Goal: Contribute content: Contribute content

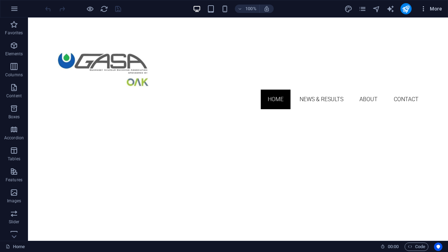
click at [424, 11] on icon "button" at bounding box center [423, 8] width 7 height 7
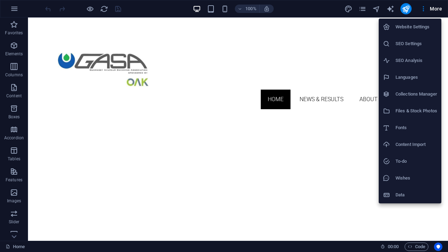
click at [413, 92] on h6 "Collections Manager" at bounding box center [416, 94] width 42 height 8
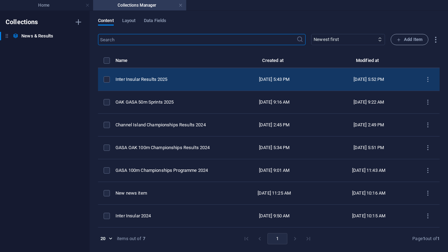
click at [153, 81] on div "Inter Insular Results 2025" at bounding box center [168, 79] width 106 height 6
select select "Results"
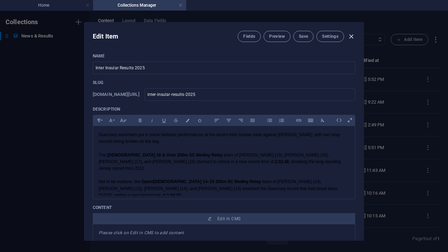
click at [350, 37] on icon "button" at bounding box center [351, 37] width 8 height 8
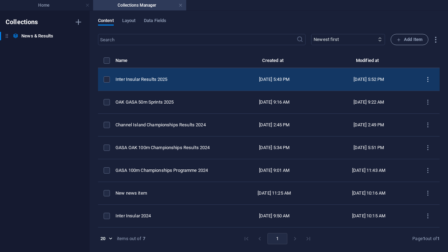
click at [428, 83] on button "items list" at bounding box center [428, 79] width 12 height 11
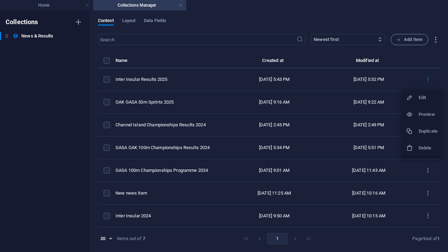
click at [427, 132] on h6 "Duplicate" at bounding box center [427, 131] width 19 height 8
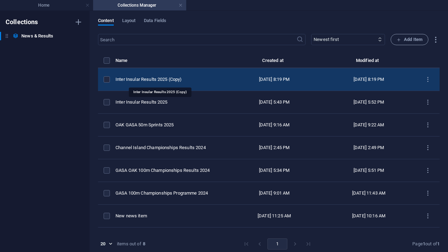
click at [139, 80] on div "Inter Insular Results 2025 (Copy)" at bounding box center [168, 79] width 106 height 6
select select "Results"
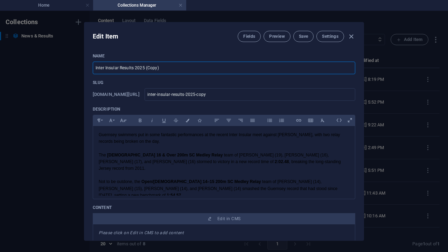
click at [162, 67] on input "Inter Insular Results 2025 (Copy)" at bounding box center [224, 68] width 262 height 13
click at [162, 68] on input "Inter Insular Results 2025 (Copy)" at bounding box center [224, 68] width 262 height 13
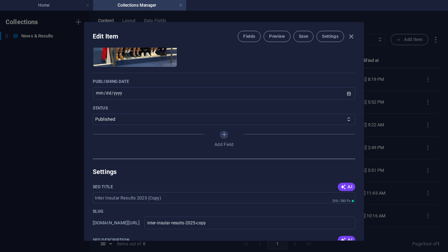
scroll to position [304, 0]
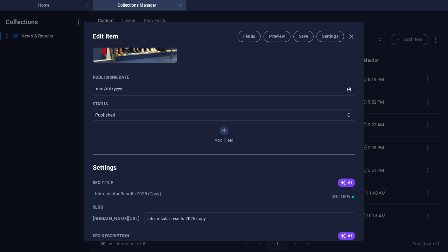
select select "Draft"
click at [302, 38] on span "Save" at bounding box center [303, 37] width 9 height 6
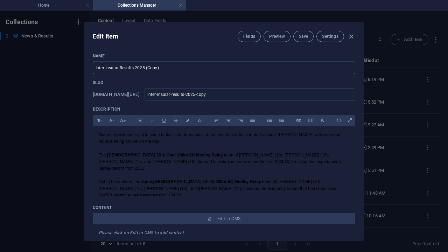
scroll to position [0, 0]
click at [185, 67] on input "Inter Insular Results 2025 (Copy)" at bounding box center [224, 68] width 262 height 13
type input "G"
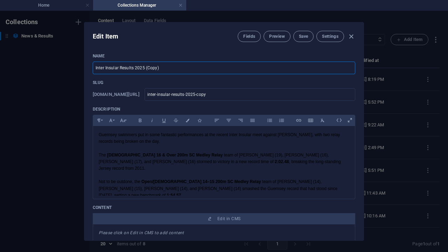
type input "g"
type input "GA"
type input "ga"
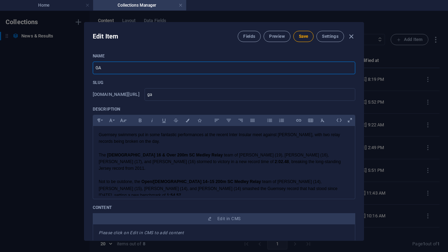
type input "GAS"
type input "gas"
type input "GASA"
type input "gasa"
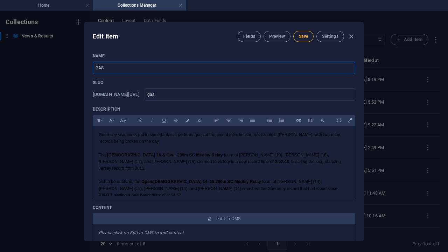
type input "gasa"
type input "GASA 1"
type input "gasa-1"
type input "GASA 10"
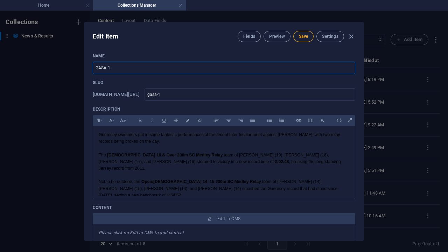
type input "gasa-10"
type input "GASA 100"
type input "gasa-100"
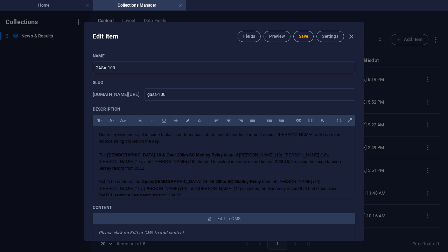
type input "GASA 100m"
type input "gasa-100m"
type input "GASA 100m C"
type input "gasa-100m-c"
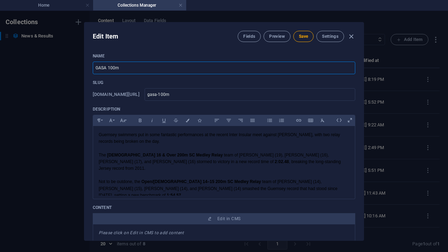
type input "gasa-100m-c"
type input "GASA 100m Ch"
type input "gasa-100m-ch"
type input "GASA 100m Cha"
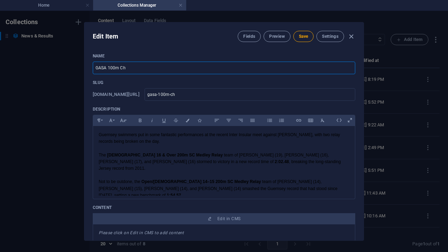
type input "gasa-100m-cha"
type input "GASA 100m Cham"
type input "gasa-100m-cham"
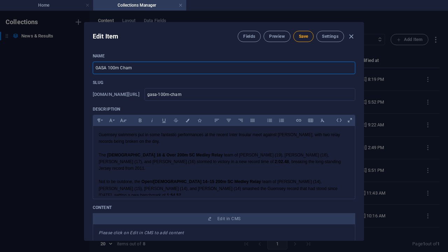
type input "GASA 100m Champ"
type input "gasa-100m-champ"
type input "GASA 100m Champi"
type input "gasa-100m-champi"
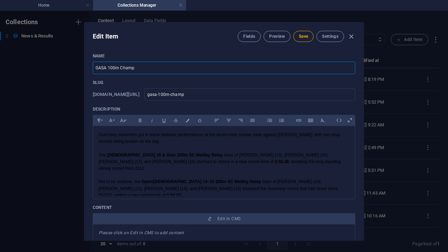
type input "gasa-100m-champi"
type input "GASA 100m Champio"
type input "gasa-100m-champio"
type input "GASA 100m Champion"
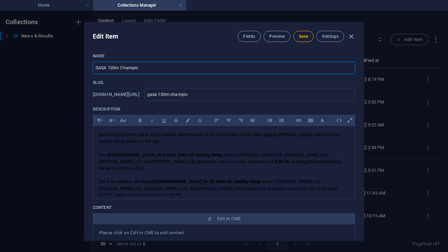
type input "gasa-100m-champion"
type input "GASA 100m Champions"
type input "gasa-100m-champions"
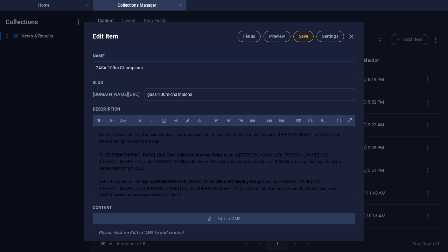
type input "GASA 100m Championsh"
type input "gasa-100m-championsh"
type input "GASA 100m Championshi"
type input "gasa-100m-championshi"
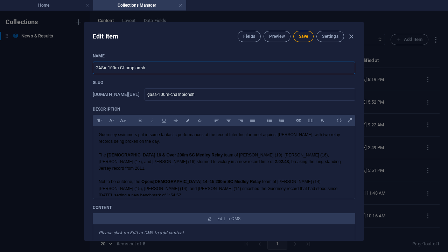
type input "gasa-100m-championshi"
type input "GASA 100m Championship"
type input "gasa-100m-championship"
type input "GASA 100m Championships"
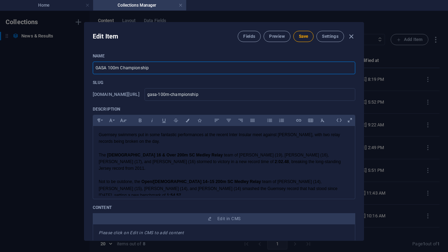
type input "gasa-100m-championships"
type input "GASA 100m Championships P"
type input "gasa-100m-championships-p"
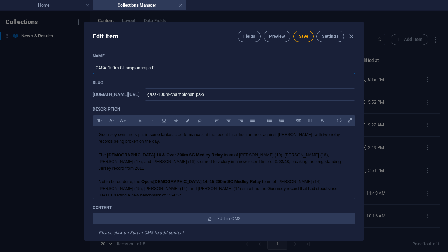
type input "GASA 100m Championships Pr"
type input "gasa-100m-championships-pr"
type input "GASA 100m Championships Pro"
type input "gasa-100m-championships-pro"
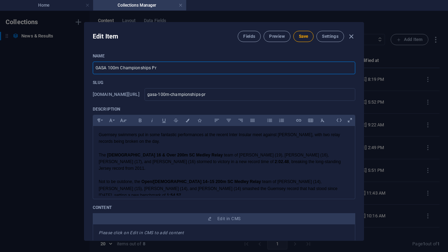
type input "gasa-100m-championships-pro"
type input "GASA 100m Championships Prog"
type input "gasa-100m-championships-prog"
type input "GASA 100m Championships Progr"
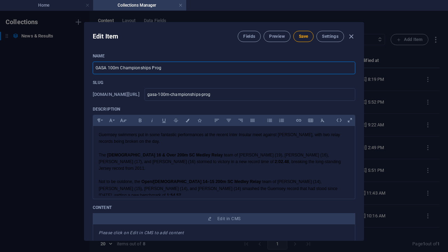
type input "gasa-100m-championships-progr"
type input "GASA 100m Championships Progra"
type input "gasa-100m-championships-progra"
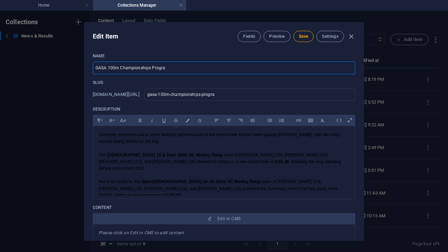
type input "GASA 100m Championships Program"
type input "gasa-100m-championships-program"
type input "GASA 100m Championships Programm"
type input "gasa-100m-championships-programm"
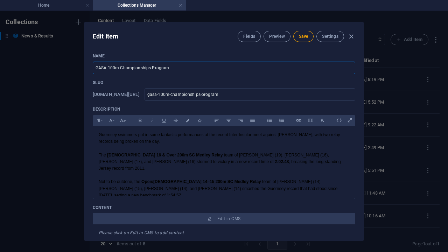
type input "gasa-100m-championships-programm"
type input "GASA 100m Championships Programme"
type input "gasa-100m-championships-programme"
type input "GASA 100m Championships Programme 2"
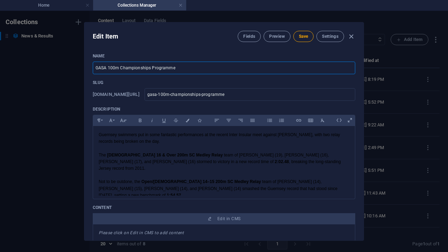
type input "gasa-100m-championships-programme-2"
type input "GASA 100m Championships Programme 20"
type input "gasa-100m-championships-programme-20"
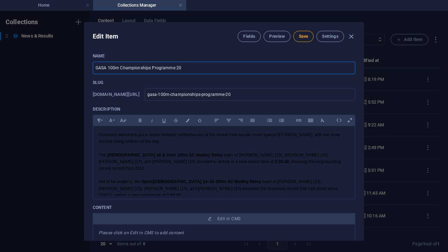
type input "GASA 100m Championships Programme 202"
type input "gasa-100m-championships-programme-202"
type input "GASA 100m Championships Programme 2025"
type input "gasa-100m-championships-programme-2025"
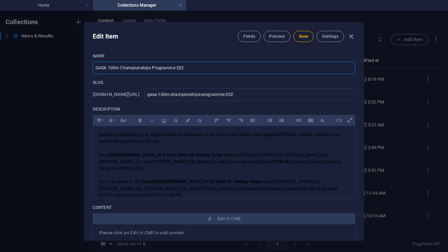
type input "gasa-100m-championships-programme-2025"
type input "GASA 100m Championships Programme 2025"
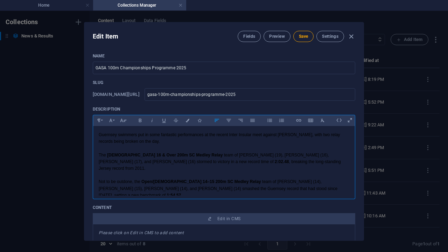
click at [219, 172] on p at bounding box center [224, 175] width 251 height 7
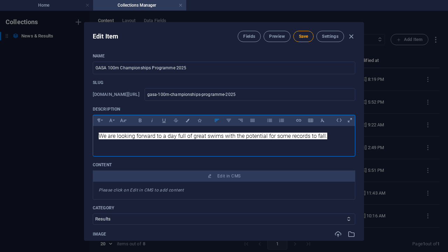
click at [238, 138] on span "We are looking forward to a day full of great swims with the potential for some…" at bounding box center [213, 136] width 228 height 7
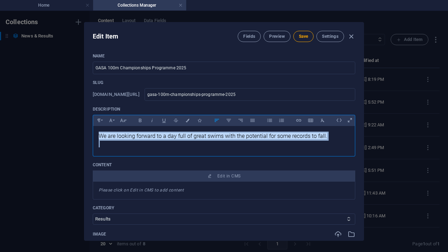
click at [238, 138] on span "We are looking forward to a day full of great swims with the potential for some…" at bounding box center [213, 136] width 228 height 7
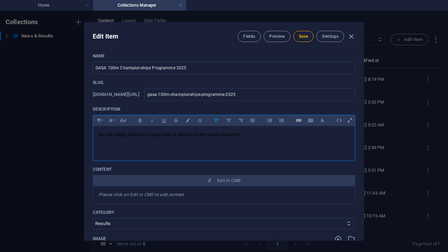
click at [298, 124] on icon "button" at bounding box center [299, 120] width 6 height 8
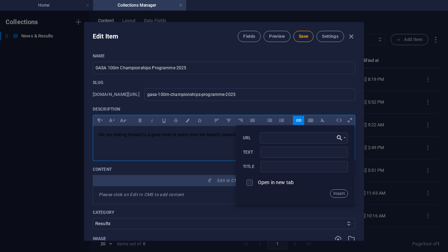
click at [338, 138] on icon "button" at bounding box center [339, 138] width 7 height 8
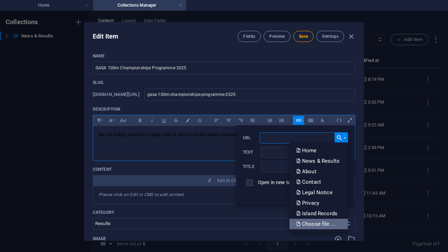
click at [306, 224] on p "Choose file ..." at bounding box center [316, 224] width 40 height 10
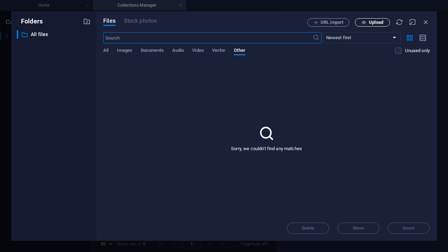
click at [373, 21] on span "Upload" at bounding box center [376, 22] width 14 height 4
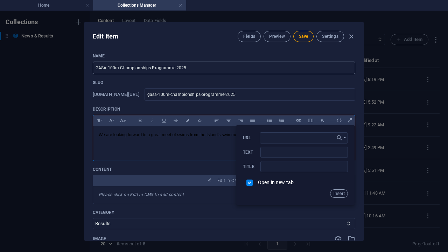
type input "[URL][DOMAIN_NAME]"
type input "GASA100Programme11Oct25-Fo6a39Bnywwl1fU6oWhbFQ.pdf"
checkbox input "true"
click at [272, 152] on input "GASA100Programme11Oct25-Fo6a39Bnywwl1fU6oWhbFQ.pdf" at bounding box center [303, 152] width 87 height 11
click at [272, 153] on input "GASA100Programme11Oct25-Fo6a39Bnywwl1fU6oWhbFQ.pdf" at bounding box center [303, 152] width 87 height 11
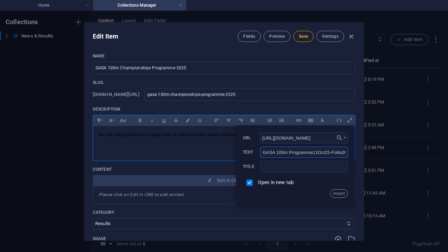
click at [312, 153] on input "GASA 100m Programme11Oct25-Fo6a39Bnywwl1fU6oWhbFQ.pdf" at bounding box center [303, 152] width 87 height 11
drag, startPoint x: 331, startPoint y: 152, endPoint x: 379, endPoint y: 152, distance: 48.3
click at [379, 152] on div "Edit Item Fields Preview Save Settings Name GASA 100m Championships Programme 2…" at bounding box center [224, 131] width 448 height 241
type input "GASA 100m Programme [DATE]"
click at [335, 195] on button "Insert" at bounding box center [339, 193] width 18 height 8
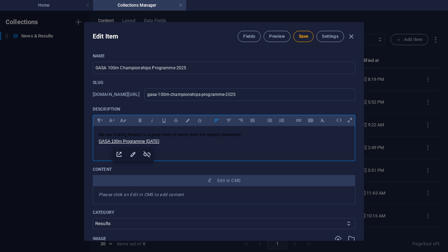
click at [240, 134] on p "We are looking forward to a great meet of swims from the Island's swimmers." at bounding box center [224, 135] width 251 height 7
click at [254, 134] on p "We are looking forward to a great meet of swims from the Island's swimmers." at bounding box center [224, 135] width 251 height 7
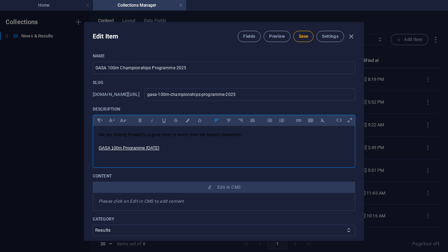
click at [206, 154] on p at bounding box center [224, 155] width 251 height 7
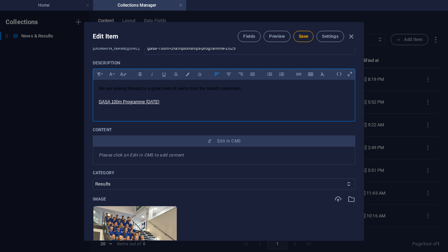
scroll to position [47, 0]
select select "News"
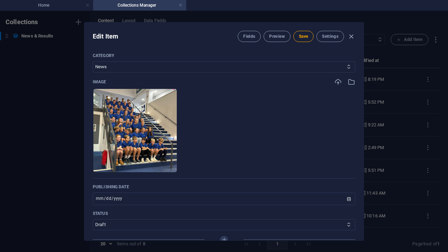
scroll to position [169, 0]
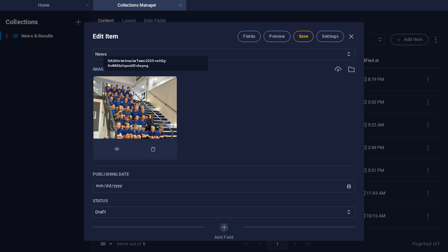
click at [177, 149] on div at bounding box center [135, 149] width 84 height 21
click at [156, 149] on icon "button" at bounding box center [153, 149] width 6 height 6
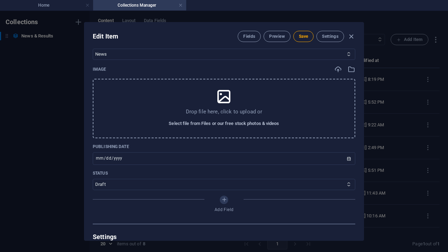
click at [264, 122] on span "Select file from Files or our free stock photos & videos" at bounding box center [224, 123] width 110 height 8
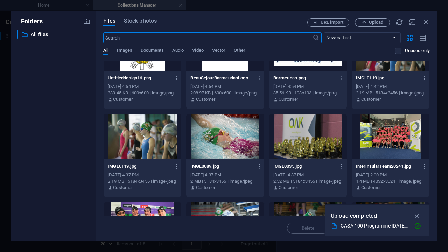
scroll to position [652, 0]
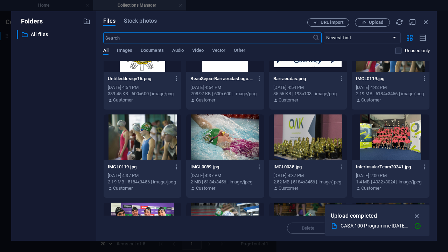
click at [138, 141] on div at bounding box center [143, 136] width 78 height 45
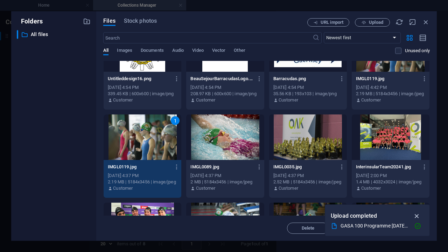
click at [418, 216] on icon "button" at bounding box center [417, 216] width 8 height 8
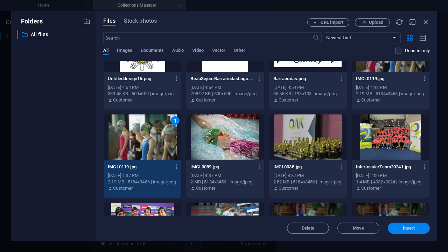
click at [400, 232] on button "Insert" at bounding box center [409, 228] width 42 height 11
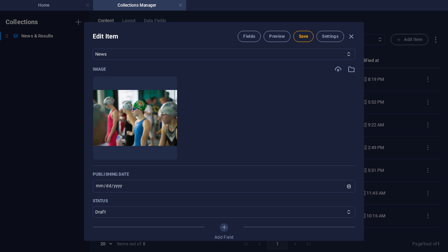
scroll to position [204, 0]
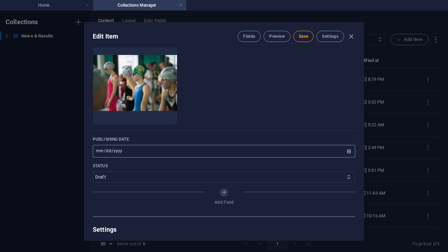
click at [245, 154] on input "2025-09-28" at bounding box center [224, 151] width 262 height 13
type input "[DATE]"
click at [150, 141] on p "Publishing Date" at bounding box center [224, 139] width 262 height 6
select select "Published"
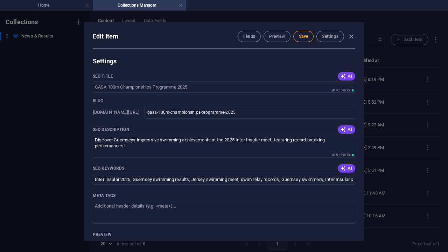
scroll to position [373, 0]
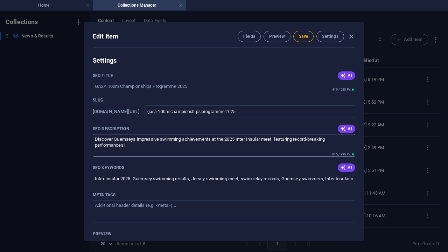
click at [130, 142] on textarea "Discover Guernseys impressive swimming achievements at the 2025 Inter Insular m…" at bounding box center [224, 145] width 262 height 23
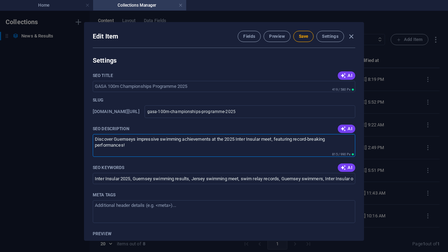
click at [130, 142] on textarea "Discover Guernseys impressive swimming achievements at the 2025 Inter Insular m…" at bounding box center [224, 145] width 262 height 23
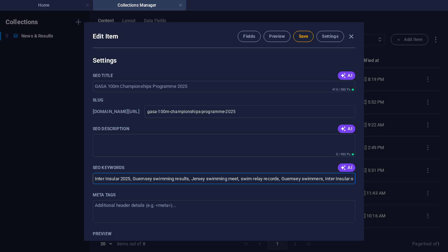
click at [207, 178] on input "Inter Insular 2025, Guernsey swimming results, Jersey swimming meet, swim relay…" at bounding box center [224, 178] width 262 height 11
click at [207, 179] on input "Inter Insular 2025, Guernsey swimming results, Jersey swimming meet, swim relay…" at bounding box center [224, 178] width 262 height 11
click at [345, 130] on span "AI" at bounding box center [346, 129] width 12 height 6
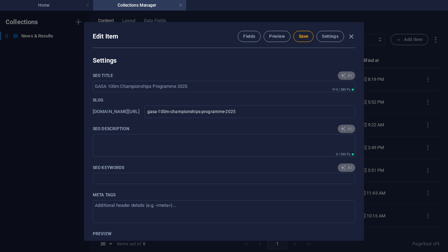
type textarea "Join us for the exciting GASA 100m Championships on [DATE], showcasing the Isla…"
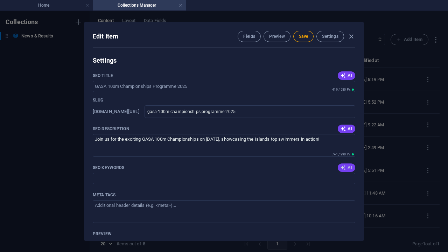
click at [344, 168] on icon "button" at bounding box center [343, 168] width 6 height 6
type input "GASA 100m Championships, Island swimmers meet, swimming competition 2025, GASA …"
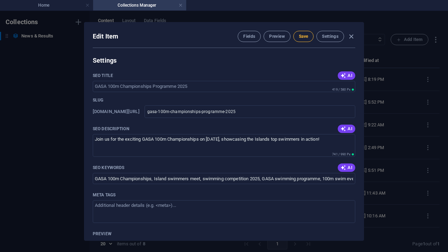
click at [306, 36] on span "Save" at bounding box center [303, 37] width 9 height 6
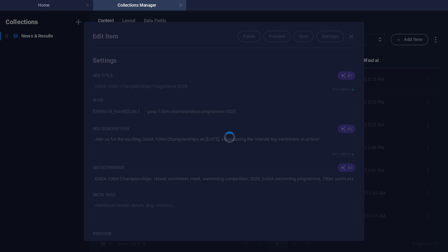
type input "gasa-100m-championships-programme-2025"
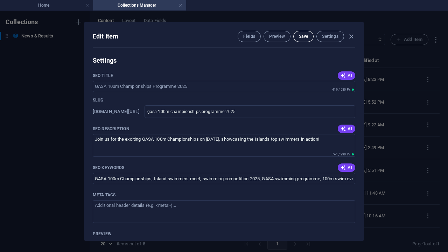
click at [295, 38] on button "Save" at bounding box center [303, 36] width 20 height 11
click at [275, 38] on span "Preview" at bounding box center [276, 37] width 15 height 6
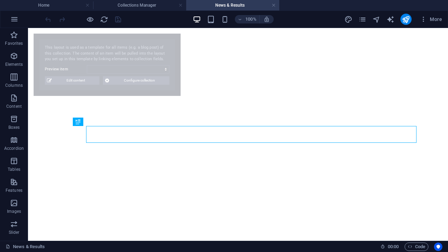
select select "68e4164cbeea71b01a0ce5ab"
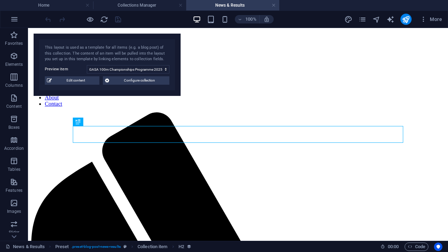
scroll to position [206, 0]
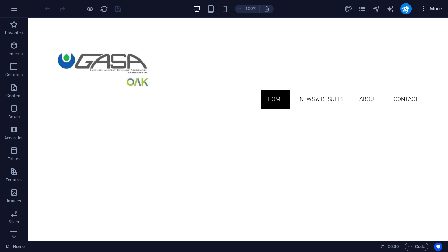
click at [423, 8] on icon "button" at bounding box center [423, 8] width 7 height 7
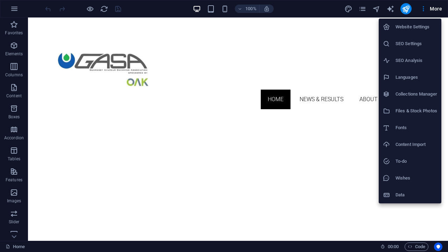
click at [415, 95] on h6 "Collections Manager" at bounding box center [416, 94] width 42 height 8
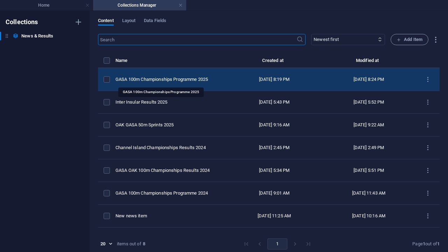
click at [200, 77] on div "GASA 100m Championships Programme 2025" at bounding box center [168, 79] width 106 height 6
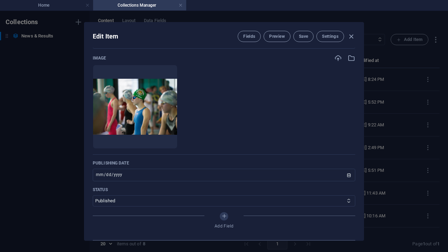
scroll to position [231, 0]
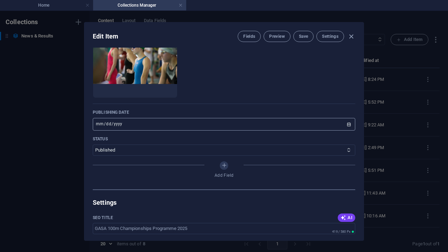
click at [158, 126] on input "[DATE]" at bounding box center [224, 124] width 262 height 13
click at [96, 124] on input "[DATE]" at bounding box center [224, 124] width 262 height 13
click at [196, 107] on div "Name GASA 100m Championships Programme 2025 ​ Slug [DOMAIN_NAME][URL] gasa-100m…" at bounding box center [224, 5] width 262 height 367
click at [104, 125] on input "[DATE]" at bounding box center [224, 124] width 262 height 13
click at [234, 94] on ul "Drop files here to upload them instantly" at bounding box center [224, 56] width 262 height 84
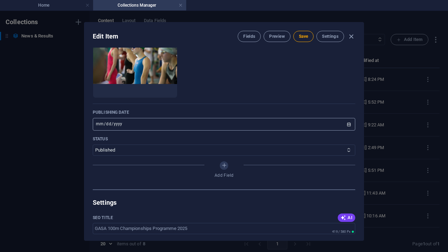
click at [343, 124] on input "[DATE]" at bounding box center [224, 124] width 262 height 13
type input "[DATE]"
click at [305, 36] on span "Save" at bounding box center [303, 37] width 9 height 6
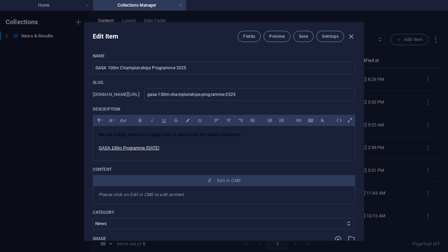
scroll to position [0, 0]
click at [295, 42] on div "Edit Item Fields Preview Save Settings" at bounding box center [223, 34] width 279 height 25
click at [297, 40] on button "Save" at bounding box center [303, 36] width 20 height 11
click at [281, 38] on span "Preview" at bounding box center [276, 37] width 15 height 6
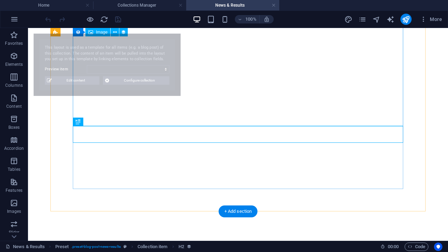
select select "68e4164cbeea71b01a0ce5ab"
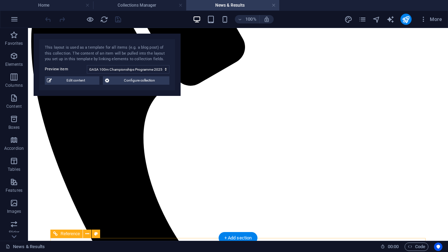
scroll to position [205, 0]
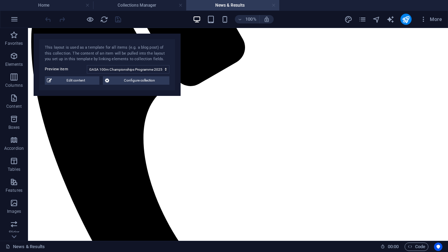
click at [273, 6] on link at bounding box center [274, 5] width 4 height 7
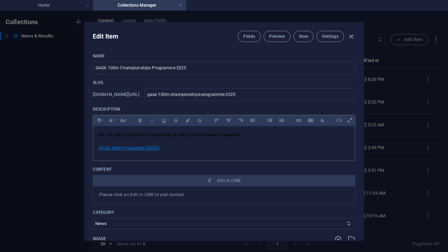
click at [159, 147] on link "GASA 100m Programme [DATE]" at bounding box center [129, 148] width 61 height 5
click at [120, 163] on icon "button" at bounding box center [119, 160] width 5 height 5
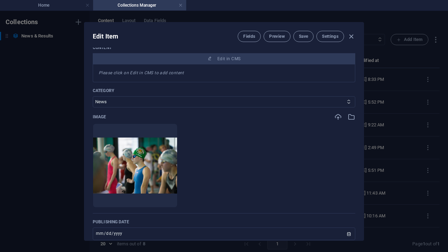
scroll to position [122, 0]
click at [180, 109] on div "Name GASA 100m Championships Programme 2025 ​ Slug [DOMAIN_NAME][URL] gasa-100m…" at bounding box center [224, 114] width 262 height 367
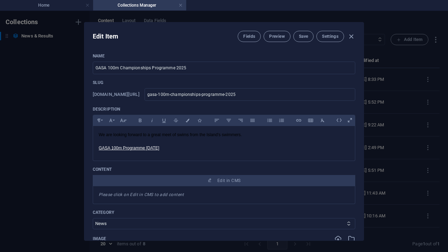
scroll to position [0, 0]
click at [334, 37] on span "Settings" at bounding box center [330, 37] width 16 height 6
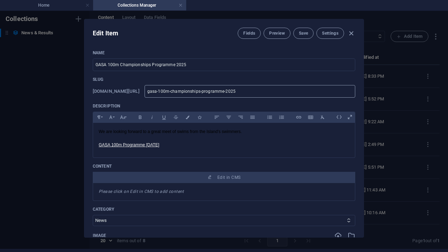
click at [274, 94] on input "gasa-100m-championships-programme-2025" at bounding box center [250, 91] width 211 height 13
type input "gasa-100m-championships-programme-202"
type input "gasa-100m-championships-programme-20"
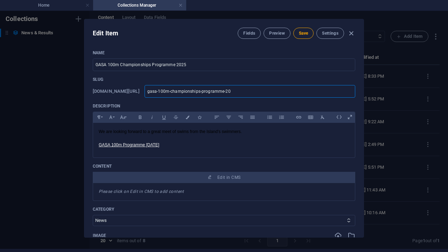
type input "gasa-100m-championships-programme-2"
type input "gasa-100m-championships-programme-"
type input "gasa-100m-championships-programme-2"
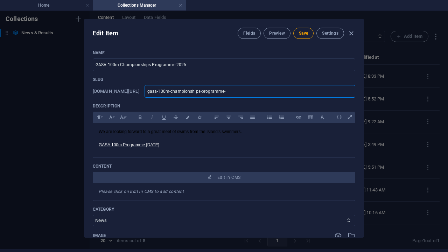
type input "gasa-100m-championships-programme-2"
type input "gasa-100m-championships-programme-25"
click at [306, 33] on span "Save" at bounding box center [303, 33] width 9 height 6
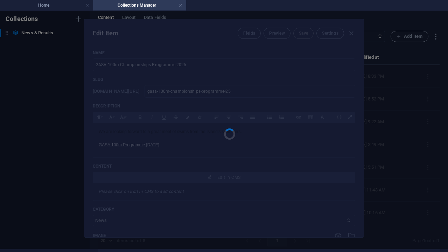
type input "gasa-100m-championships-programme-25"
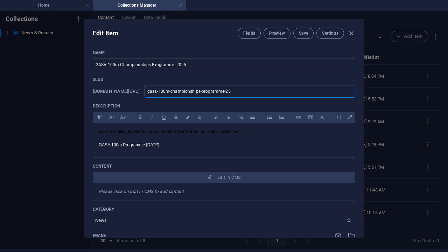
click at [263, 94] on input "gasa-100m-championships-programme-25" at bounding box center [250, 91] width 211 height 13
type input "gasa-100m-championships-programme-225"
type input "gasa-100m-championships-programme-2025"
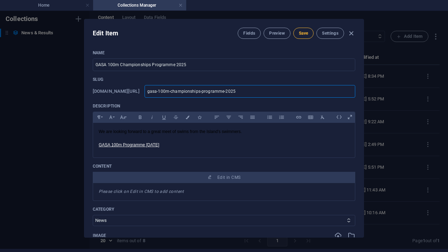
type input "gasa-100m-championships-programme-2025"
click at [303, 29] on button "Save" at bounding box center [303, 33] width 20 height 11
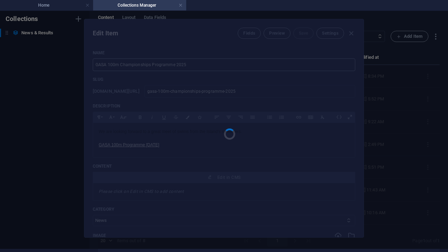
type input "gasa-100m-championships-programme-2025"
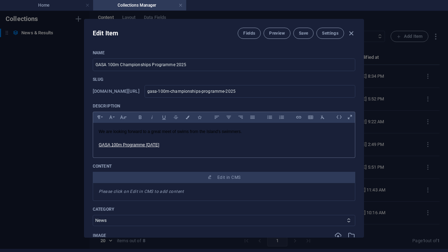
click at [284, 136] on p at bounding box center [224, 138] width 251 height 7
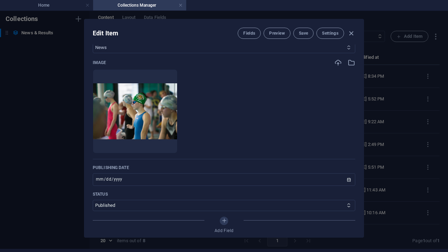
scroll to position [200, 0]
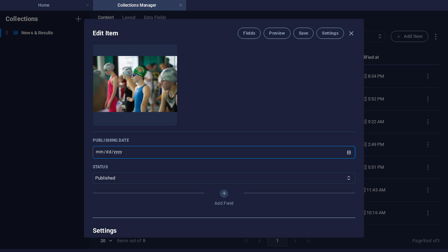
click at [146, 154] on input "[DATE]" at bounding box center [224, 152] width 262 height 13
click at [310, 105] on ul "Drop files here to upload them instantly" at bounding box center [224, 84] width 262 height 84
click at [305, 30] on span "Save" at bounding box center [303, 33] width 9 height 6
click at [351, 35] on icon "button" at bounding box center [351, 33] width 8 height 8
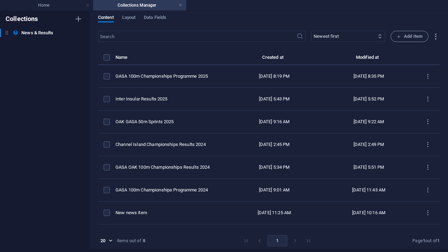
scroll to position [0, 0]
click at [406, 35] on span "Add Item" at bounding box center [409, 36] width 26 height 8
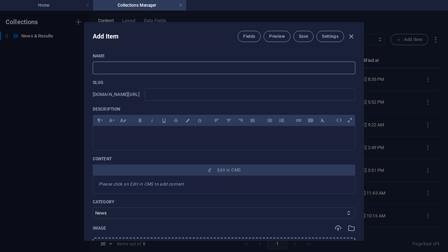
click at [220, 71] on input "text" at bounding box center [224, 68] width 262 height 13
type input "G"
type input "g"
type input "GA"
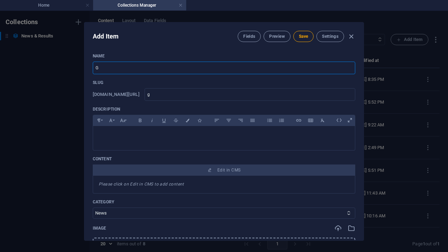
type input "ga"
type input "GAS"
type input "gas"
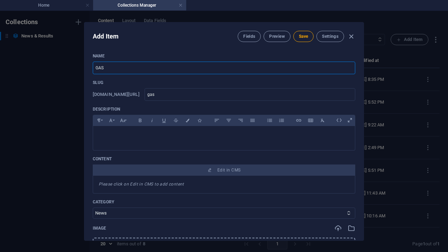
type input "GASA"
type input "gasa"
type input "GASA 1"
type input "gasa-1"
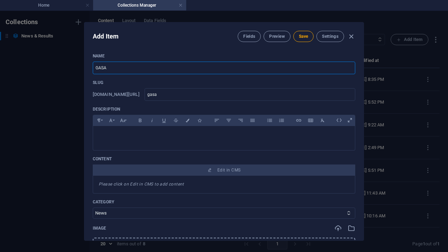
type input "gasa-1"
type input "GASA 10"
type input "gasa-10"
type input "GASA 100"
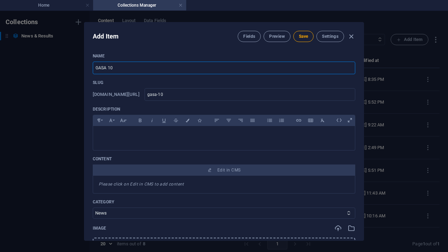
type input "gasa-100"
type input "GASA 100m"
type input "gasa-100m"
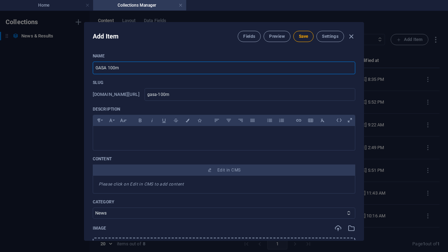
type input "GASA 100m C"
type input "gasa-100m-c"
type input "GASA 100m Ch"
type input "gasa-100m-ch"
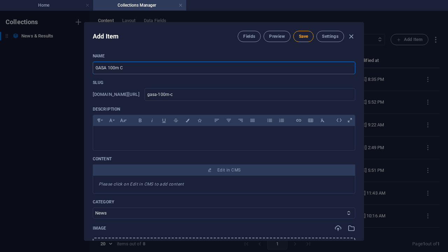
type input "gasa-100m-ch"
type input "GASA 100m Cha"
type input "gasa-100m-cha"
type input "GASA 100m Cham"
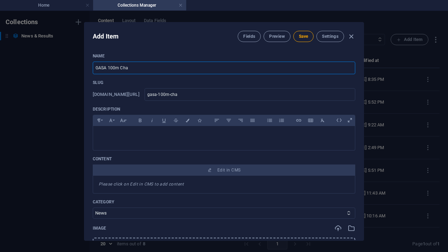
type input "gasa-100m-cham"
type input "GASA 100m Champ"
type input "gasa-100m-champ"
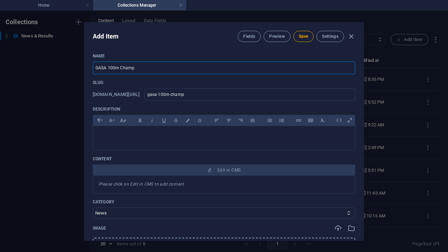
type input "GASA 100m Champi"
type input "gasa-100m-champi"
type input "GASA 100m Champio"
type input "gasa-100m-champio"
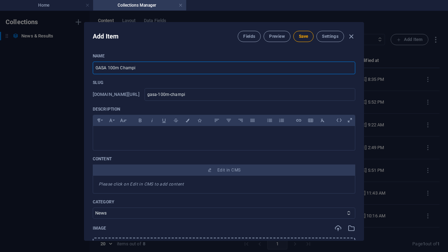
type input "gasa-100m-champio"
type input "GASA 100m Champion"
type input "gasa-100m-champion"
type input "GASA 100m Champions"
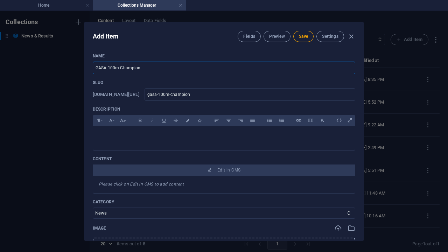
type input "gasa-100m-champions"
type input "GASA 100m Championsh"
type input "gasa-100m-championsh"
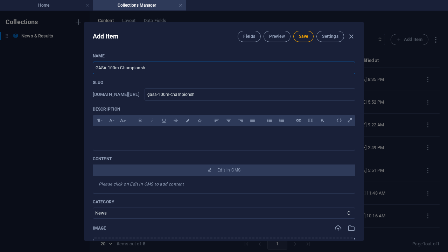
type input "GASA 100m Championshi"
type input "gasa-100m-championshi"
type input "GASA 100m Championship"
type input "gasa-100m-championship"
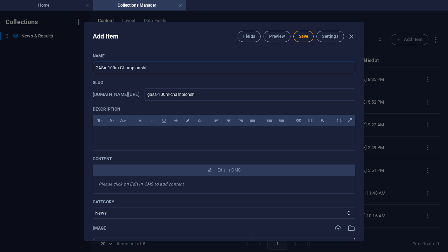
type input "gasa-100m-championship"
type input "GASA 100m Championships"
type input "gasa-100m-championships"
type input "GASA 100m Championships P"
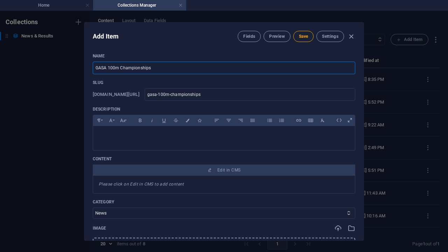
type input "gasa-100m-championships-p"
type input "GASA 100m Championships Pr"
type input "gasa-100m-championships-pr"
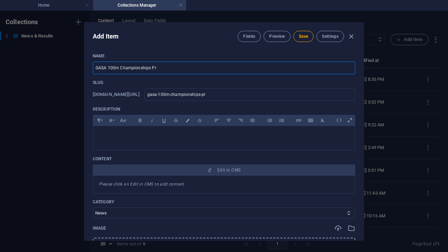
type input "GASA 100m Championships Pro"
type input "gasa-100m-championships-pro"
type input "GASA 100m Championships Prog"
type input "gasa-100m-championships-prog"
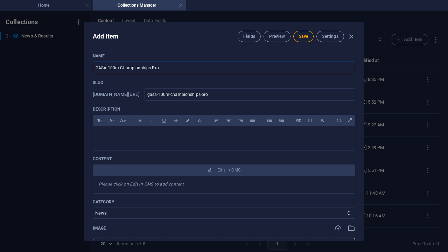
type input "gasa-100m-championships-prog"
type input "GASA 100m Championships Progr"
type input "gasa-100m-championships-progr"
type input "GASA 100m Championships Progra"
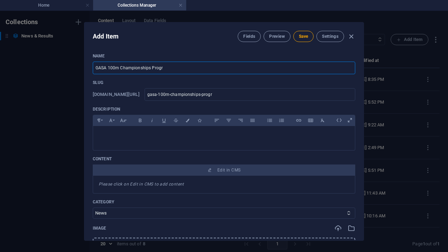
type input "gasa-100m-championships-progra"
type input "GASA 100m Championships Program"
type input "gasa-100m-championships-program"
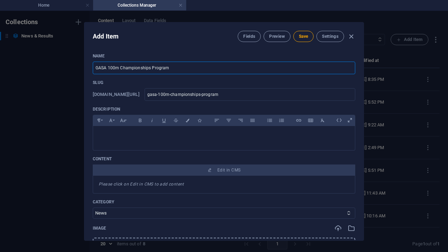
type input "GASA 100m Championships Programm"
type input "gasa-100m-championships-programm"
type input "GASA 100m Championships Programme"
type input "gasa-100m-championships-programme"
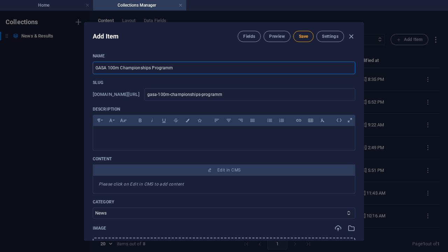
type input "gasa-100m-championships-programme"
type input "GASA 100m Championships Programme 2"
type input "gasa-100m-championships-programme-2"
type input "GASA 100m Championships Programme 20"
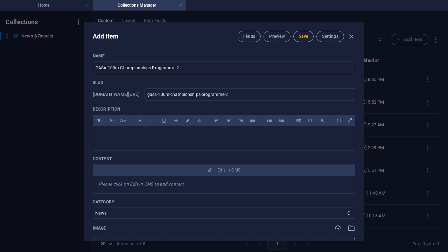
type input "gasa-100m-championships-programme-20"
type input "GASA 100m Championships Programme 202"
type input "gasa-100m-championships-programme-202"
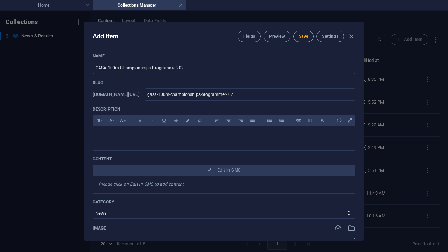
type input "GASA 100m Championships Programme 2025"
type input "gasa-100m-championships-programme-2025"
type input "GASA 100m Championships Programme 2025"
click at [198, 131] on div at bounding box center [224, 136] width 262 height 21
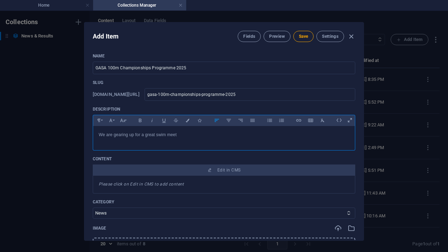
click at [122, 137] on p "We are gearing up for a great swim meet" at bounding box center [224, 135] width 251 height 7
click at [119, 132] on p "We are gearing up for a great swim meet" at bounding box center [224, 135] width 251 height 7
click at [159, 135] on p "We are looking forward to up for a great swim meet" at bounding box center [224, 135] width 251 height 7
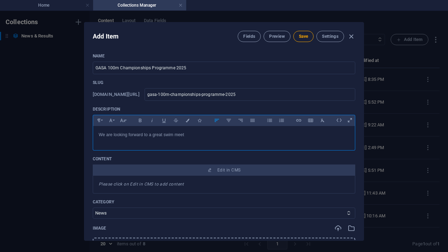
click at [191, 135] on p "We are looking forward to a great swim meet" at bounding box center [224, 135] width 251 height 7
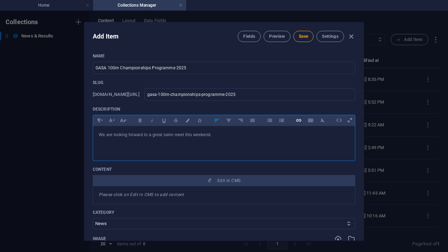
click at [299, 120] on icon "button" at bounding box center [299, 120] width 6 height 8
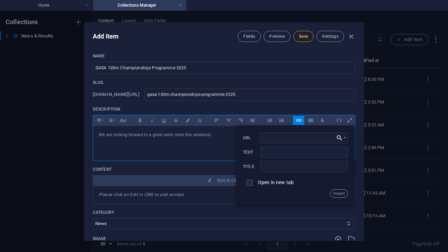
click at [339, 136] on icon "button" at bounding box center [339, 138] width 7 height 8
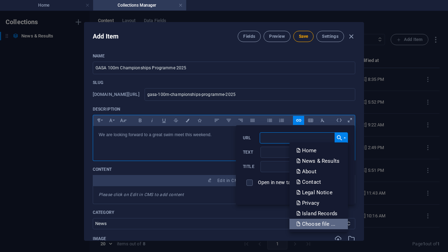
click at [318, 222] on p "Choose file ..." at bounding box center [316, 224] width 40 height 10
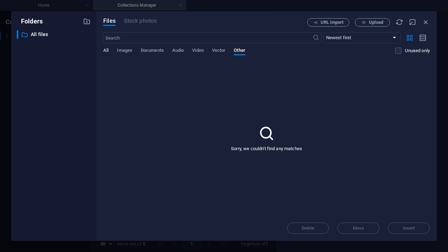
click at [104, 52] on span "All" at bounding box center [105, 51] width 5 height 10
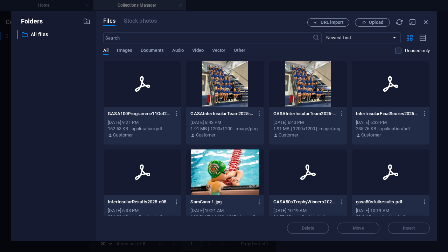
click at [161, 104] on div at bounding box center [143, 83] width 78 height 45
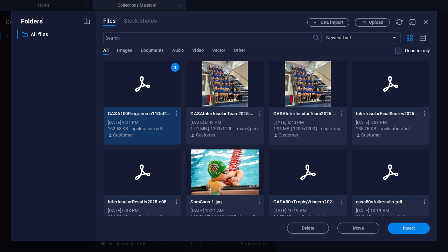
click at [403, 231] on button "Insert" at bounding box center [409, 228] width 42 height 11
type input "[URL][DOMAIN_NAME]"
type input "GASA100Programme11Oct25-Fo6a39Bnywwl1fU6oWhbFQ.pdf"
checkbox input "true"
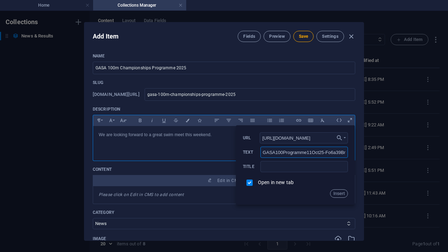
click at [272, 153] on input "GASA100Programme11Oct25-Fo6a39Bnywwl1fU6oWhbFQ.pdf" at bounding box center [303, 152] width 87 height 11
drag, startPoint x: 330, startPoint y: 152, endPoint x: 393, endPoint y: 154, distance: 63.0
click at [393, 154] on div "Add Item Fields Preview Save Settings Name GASA 100m Championships Programme 20…" at bounding box center [224, 131] width 448 height 241
type input "GASA 100m Programme [DATE]"
click at [336, 194] on button "Insert" at bounding box center [339, 193] width 18 height 8
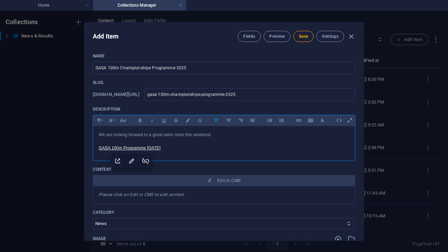
click at [222, 147] on p "GASA 100m Programme [DATE] ​" at bounding box center [224, 148] width 251 height 7
click at [229, 139] on p at bounding box center [224, 141] width 251 height 7
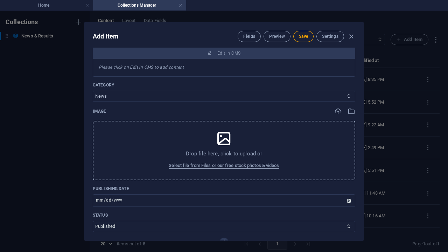
scroll to position [133, 0]
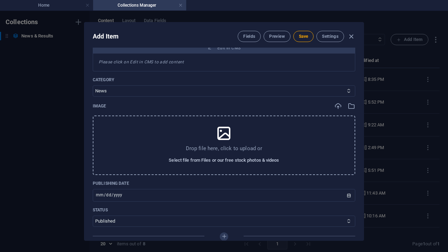
click at [191, 158] on span "Select file from Files or our free stock photos & videos" at bounding box center [224, 160] width 110 height 8
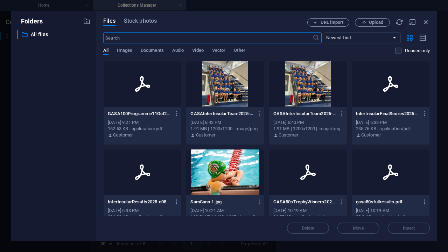
click at [144, 96] on div at bounding box center [143, 83] width 78 height 45
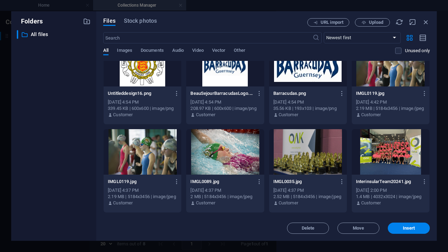
scroll to position [600, 0]
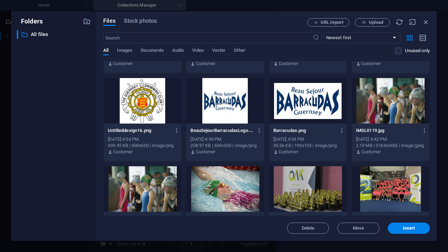
click at [409, 106] on div at bounding box center [391, 100] width 78 height 45
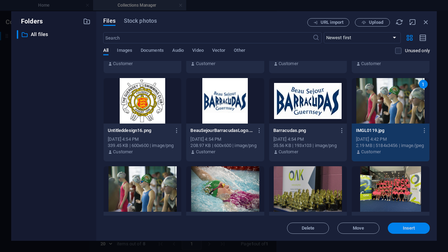
click at [403, 225] on button "Insert" at bounding box center [409, 228] width 42 height 11
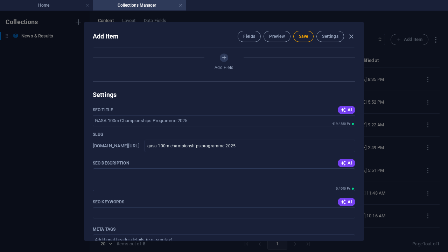
scroll to position [347, 0]
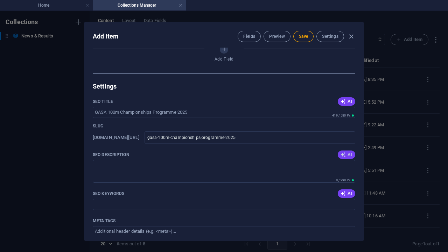
click at [346, 154] on span "AI" at bounding box center [346, 155] width 12 height 6
type textarea "Join us for the exciting GASA 100m Championships on [DATE]! Dont miss the thril…"
click at [343, 193] on icon "button" at bounding box center [343, 194] width 6 height 6
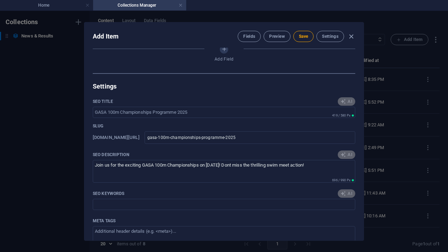
type input "GASA 100m Championships, swim meet 2025, 100m swimming competition, GASA swim p…"
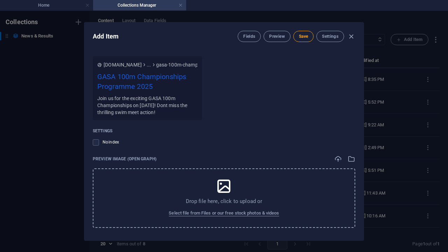
scroll to position [577, 0]
click at [302, 36] on span "Save" at bounding box center [303, 37] width 9 height 6
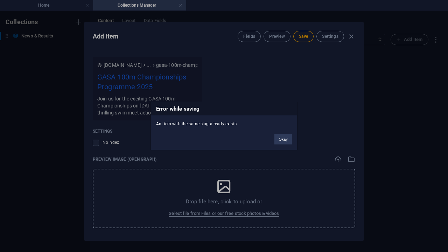
click at [286, 133] on div "Okay" at bounding box center [283, 136] width 28 height 18
click at [284, 139] on button "Okay" at bounding box center [282, 139] width 17 height 10
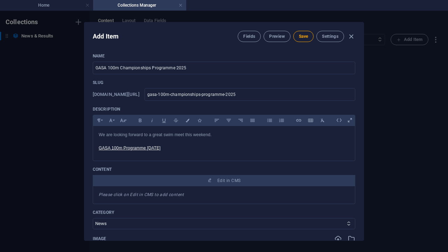
scroll to position [0, 0]
click at [271, 97] on input "gasa-100m-championships-programme-2025" at bounding box center [250, 94] width 211 height 13
type input "gasa-100m-championships-programme-2025-"
type input "gasa-100m-championships-programme-2025-2"
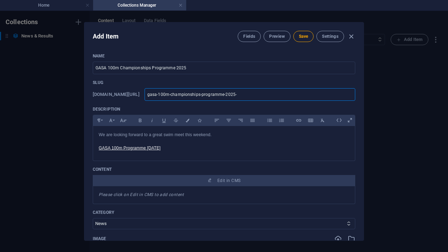
type input "gasa-100m-championships-programme-2025-2"
click at [304, 34] on span "Save" at bounding box center [303, 37] width 9 height 6
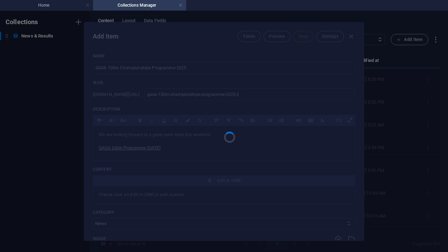
type input "gasa-100m-championships-programme-2025-2"
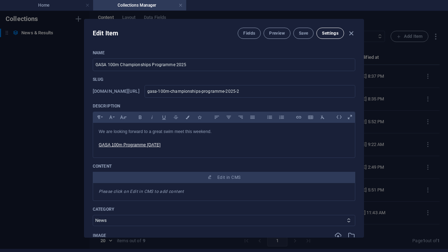
click at [331, 34] on span "Settings" at bounding box center [330, 33] width 16 height 6
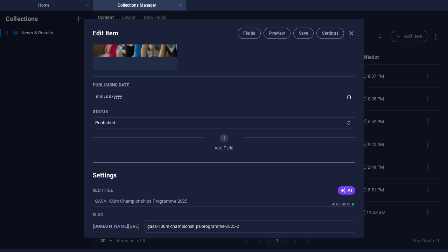
scroll to position [255, 0]
select select "Draft"
click at [302, 33] on span "Save" at bounding box center [303, 33] width 9 height 6
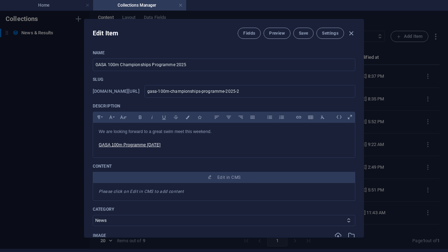
scroll to position [0, 0]
click at [350, 33] on icon "button" at bounding box center [351, 33] width 8 height 8
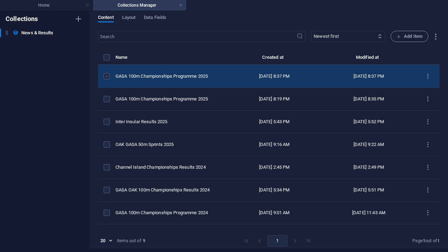
click at [105, 76] on label "items list" at bounding box center [107, 76] width 6 height 6
click at [0, 0] on input "items list" at bounding box center [0, 0] width 0 height 0
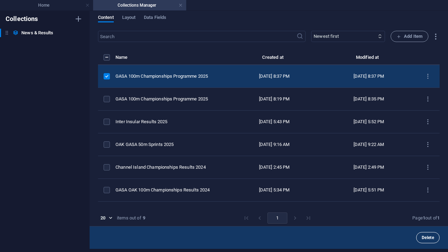
click at [424, 238] on span "Delete" at bounding box center [428, 237] width 12 height 4
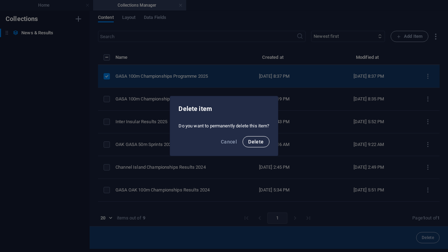
click at [258, 142] on span "Delete" at bounding box center [255, 142] width 15 height 6
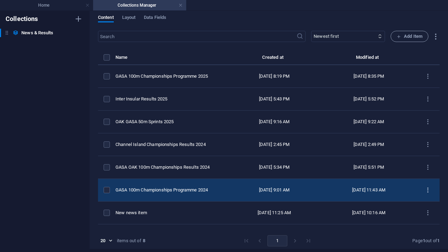
click at [424, 188] on icon "items list" at bounding box center [427, 190] width 7 height 7
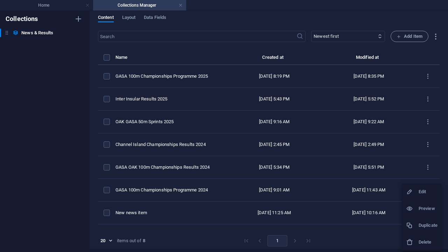
click at [428, 228] on h6 "Duplicate" at bounding box center [427, 225] width 19 height 8
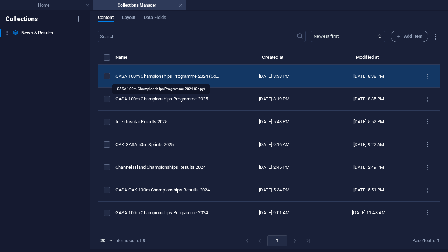
click at [195, 77] on div "GASA 100m Championships Programme 2024 (Copy)" at bounding box center [168, 76] width 106 height 6
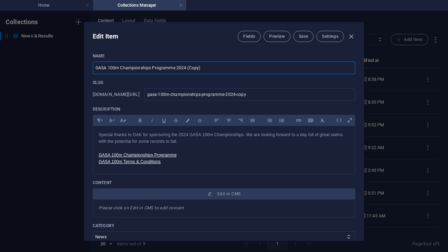
drag, startPoint x: 181, startPoint y: 67, endPoint x: 284, endPoint y: 67, distance: 102.9
click at [284, 67] on input "GASA 100m Championships Programme 2024 (Copy)" at bounding box center [224, 68] width 262 height 13
type input "GASA 100m Championships Programme 2025"
type input "gasa-100m-championships-programme-2025"
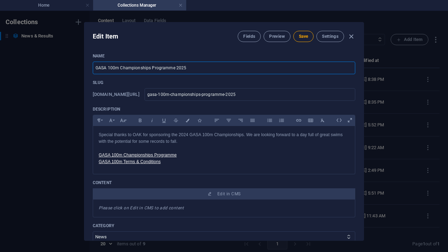
drag, startPoint x: 108, startPoint y: 65, endPoint x: 85, endPoint y: 67, distance: 23.2
click at [85, 67] on div "Name GASA 100m Championships Programme 2025 ​ Slug [DOMAIN_NAME][URL] gasa-100m…" at bounding box center [223, 144] width 279 height 193
type input "GASA 100m Championships Programme 2025"
click at [259, 83] on p "Slug" at bounding box center [224, 83] width 262 height 6
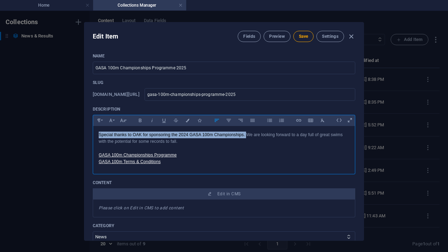
drag, startPoint x: 246, startPoint y: 135, endPoint x: 88, endPoint y: 129, distance: 157.9
click at [88, 129] on div "Name GASA 100m Championships Programme 2025 ​ Slug [DOMAIN_NAME][URL] gasa-100m…" at bounding box center [223, 144] width 279 height 193
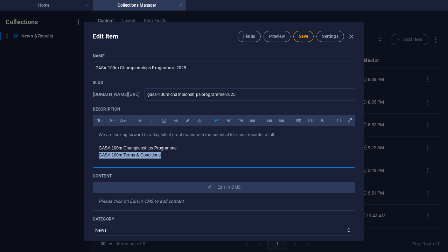
drag, startPoint x: 169, startPoint y: 157, endPoint x: 78, endPoint y: 153, distance: 90.4
click at [78, 153] on div "Edit Item Fields Preview Save Settings Name GASA 100m Championships Programme 2…" at bounding box center [224, 131] width 448 height 241
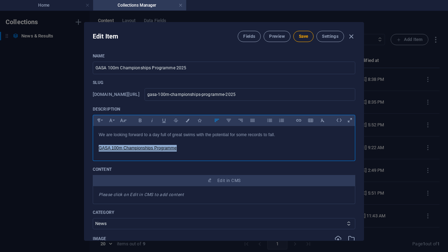
drag, startPoint x: 179, startPoint y: 149, endPoint x: 86, endPoint y: 146, distance: 92.8
click at [86, 146] on div "Name GASA 100m Championships Programme 2025 ​ Slug [DOMAIN_NAME][URL] gasa-100m…" at bounding box center [223, 144] width 279 height 193
click at [113, 163] on icon "button" at bounding box center [112, 161] width 8 height 8
click at [108, 157] on div at bounding box center [224, 158] width 262 height 3
click at [108, 153] on div "We are looking forward to a day full of great swims with the potential for some…" at bounding box center [224, 141] width 262 height 31
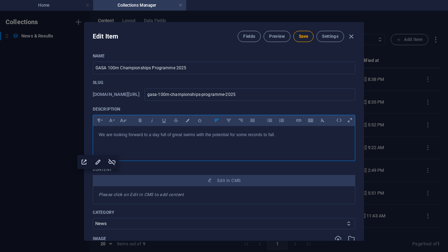
click at [112, 163] on icon "button" at bounding box center [112, 162] width 8 height 8
click at [110, 145] on p "​" at bounding box center [224, 148] width 251 height 7
click at [301, 120] on icon "button" at bounding box center [299, 120] width 6 height 8
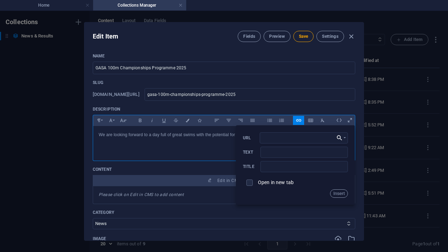
click at [334, 134] on button "Choose Link" at bounding box center [340, 137] width 13 height 11
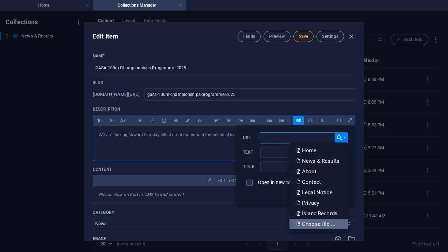
click at [320, 226] on p "Choose file ..." at bounding box center [316, 224] width 40 height 10
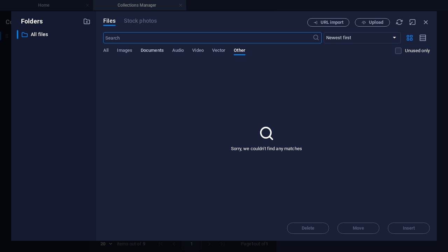
click at [163, 53] on span "Documents" at bounding box center [152, 51] width 23 height 10
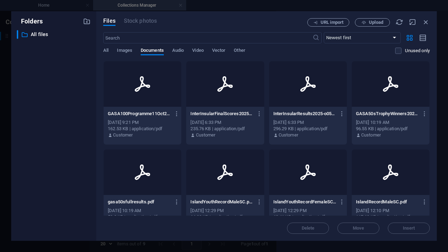
click at [150, 111] on p "GASA100Programme11Oct25-Fo6a39Bnywwl1fU6oWhbFQ.pdf" at bounding box center [139, 114] width 63 height 6
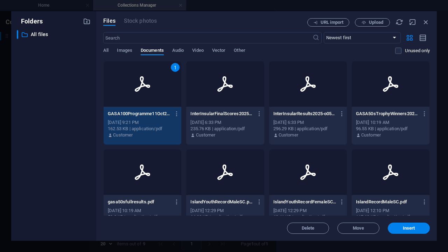
click at [406, 235] on div "Files Stock photos URL import Upload ​ Newest first Oldest first Name (A-Z) Nam…" at bounding box center [266, 126] width 340 height 230
click at [410, 229] on span "Insert" at bounding box center [409, 228] width 12 height 4
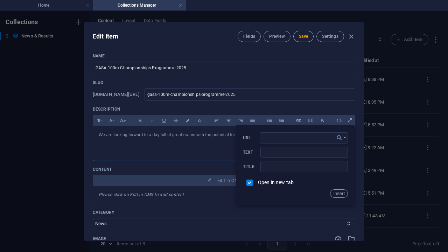
type input "[URL][DOMAIN_NAME]"
type input "GASA100Programme11Oct25-Fo6a39Bnywwl1fU6oWhbFQ.pdf"
checkbox input "true"
click at [271, 151] on input "GASA100Programme11Oct25-Fo6a39Bnywwl1fU6oWhbFQ.pdf" at bounding box center [303, 152] width 87 height 11
click at [282, 150] on input "GAS A100Programme11Oct25-Fo6a39Bnywwl1fU6oWhbFQ.pdf" at bounding box center [303, 152] width 87 height 11
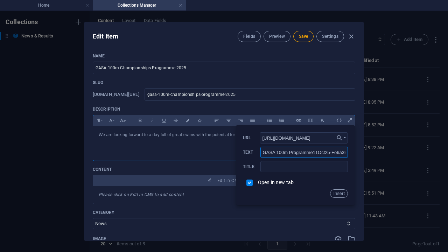
click at [311, 149] on input "GASA 100m Programme11Oct25-Fo6a39Bnywwl1fU6oWhbFQ.pdf" at bounding box center [303, 152] width 87 height 11
drag, startPoint x: 330, startPoint y: 152, endPoint x: 376, endPoint y: 153, distance: 46.5
click at [376, 153] on div "Edit Item Fields Preview Save Settings Name GASA 100m Championships Programme 2…" at bounding box center [224, 131] width 448 height 241
type input "GASA 100m Programme [DATE]"
click at [341, 196] on button "Insert" at bounding box center [339, 193] width 18 height 8
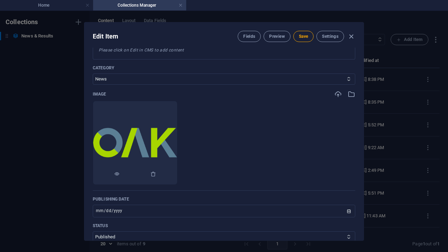
scroll to position [152, 0]
click at [153, 143] on img at bounding box center [135, 142] width 84 height 30
click at [156, 173] on icon "button" at bounding box center [153, 173] width 6 height 6
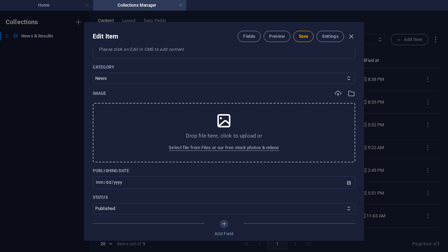
click at [209, 121] on div "Drop file here, click to upload or Select file from Files or our free stock pho…" at bounding box center [224, 132] width 262 height 59
click at [267, 125] on div "Drop file here, click to upload or Select file from Files or our free stock pho…" at bounding box center [224, 132] width 262 height 59
click at [290, 113] on div "Drop file here, click to upload or Select file from Files or our free stock pho…" at bounding box center [224, 132] width 262 height 59
click at [350, 93] on icon "button" at bounding box center [351, 94] width 8 height 8
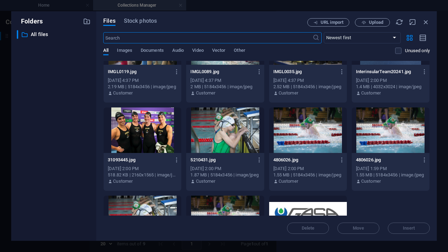
scroll to position [748, 0]
click at [231, 134] on div at bounding box center [225, 129] width 78 height 45
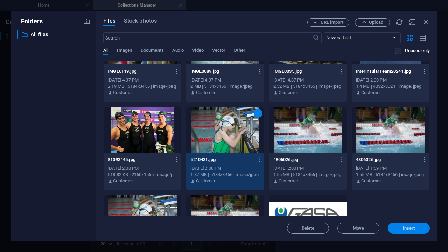
click at [404, 227] on span "Insert" at bounding box center [409, 228] width 12 height 4
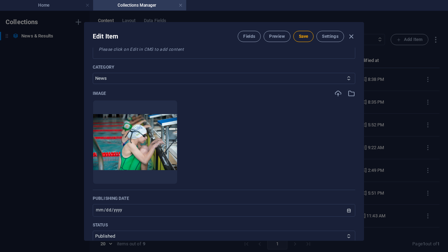
scroll to position [228, 0]
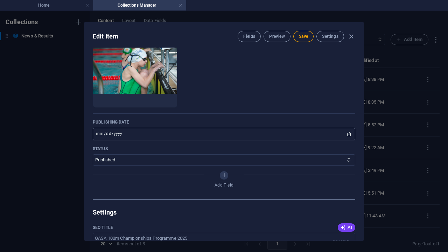
click at [153, 136] on input "[DATE]" at bounding box center [224, 134] width 262 height 13
type input "[DATE]"
click at [249, 117] on div "Name GASA 100m Championships Programme 2025 ​ Slug [DOMAIN_NAME][URL] gasa-100m…" at bounding box center [224, 12] width 262 height 374
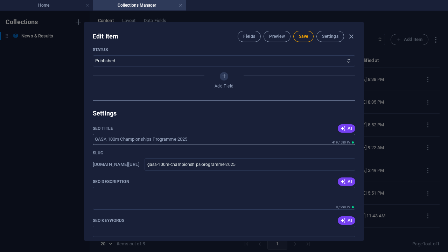
scroll to position [328, 0]
click at [343, 177] on button "AI" at bounding box center [346, 181] width 17 height 8
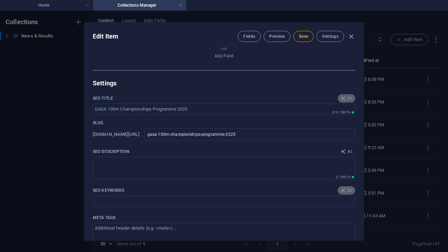
scroll to position [374, 0]
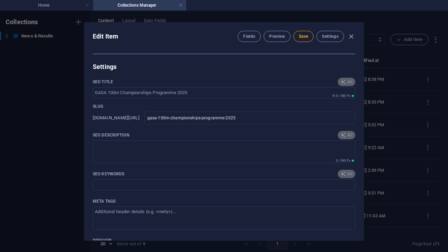
type textarea "Join us for the GASA 100m Championships on [DATE], showcasing thrilling swims a…"
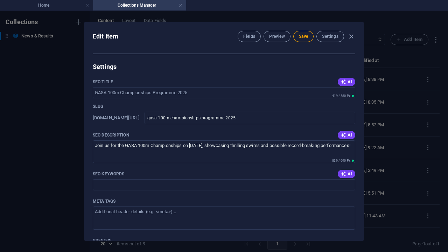
click at [343, 174] on icon "button" at bounding box center [343, 174] width 6 height 6
type input "GASA 100m Championships, swimming records, 2025 swim program, GASA swimming eve…"
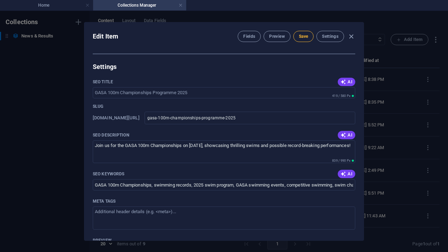
click at [304, 37] on span "Save" at bounding box center [303, 37] width 9 height 6
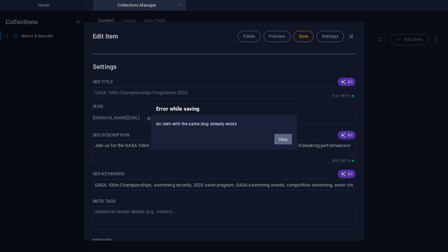
click at [280, 139] on button "Okay" at bounding box center [282, 139] width 17 height 10
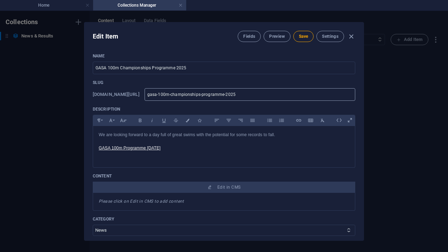
scroll to position [0, 0]
click at [267, 92] on input "gasa-100m-championships-programme-2025" at bounding box center [250, 94] width 211 height 13
type input "gasa-100m-championships-programme-2025-"
type input "gasa-100m-championships-programme-2025-2"
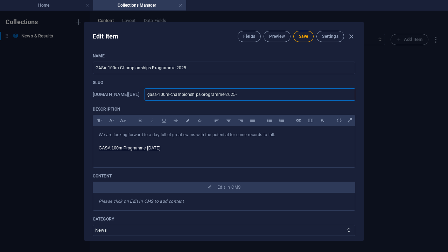
type input "gasa-100m-championships-programme-2025-2"
click at [302, 72] on input "GASA 100m Championships Programme 2025" at bounding box center [224, 68] width 262 height 13
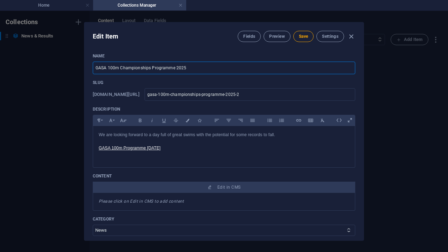
click at [297, 78] on div "Name GASA 100m Championships Programme 2025 ​ Slug [DOMAIN_NAME][URL] gasa-100m…" at bounding box center [224, 240] width 262 height 374
click at [306, 35] on span "Save" at bounding box center [303, 37] width 9 height 6
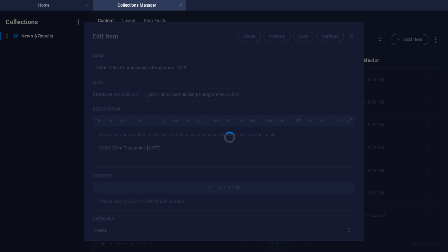
type input "gasa-100m-championships-programme-2025-2"
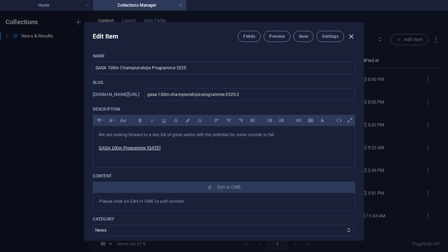
click at [352, 37] on icon "button" at bounding box center [351, 37] width 8 height 8
type input "gasa-100m-championships-programme-2025"
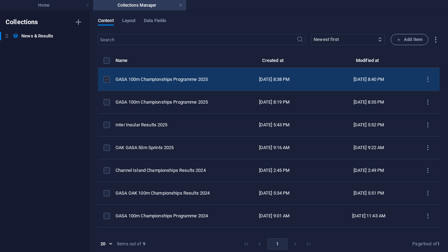
click at [106, 81] on label "items list" at bounding box center [107, 79] width 6 height 6
click at [0, 0] on input "items list" at bounding box center [0, 0] width 0 height 0
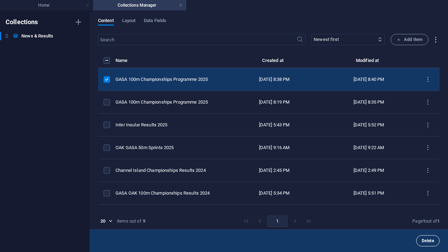
click at [425, 239] on span "Delete" at bounding box center [428, 241] width 12 height 4
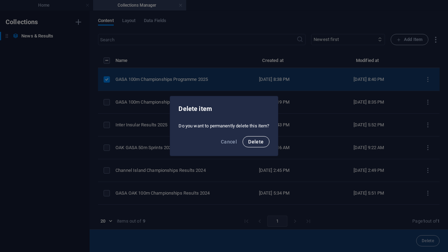
click at [257, 140] on span "Delete" at bounding box center [255, 142] width 15 height 6
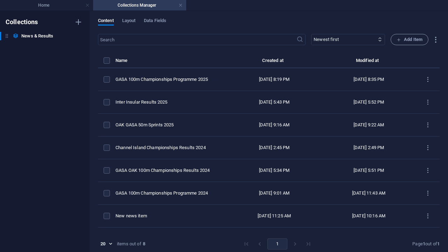
click at [427, 0] on ul "Home Collections Manager" at bounding box center [224, 5] width 448 height 10
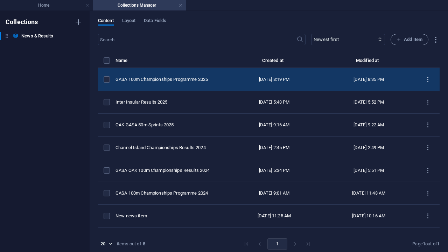
click at [424, 82] on icon "items list" at bounding box center [427, 79] width 7 height 7
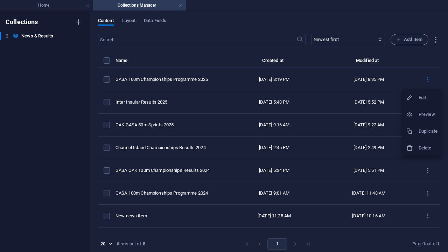
click at [414, 117] on div at bounding box center [412, 114] width 13 height 7
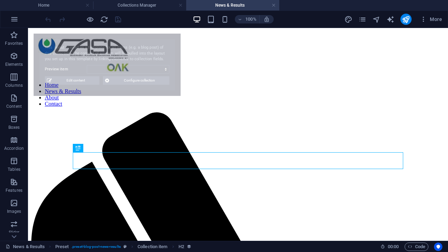
scroll to position [206, 0]
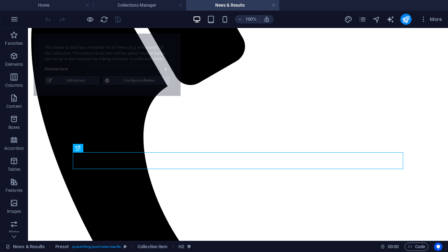
select select "68e4164cbeea71b01a0ce5ab"
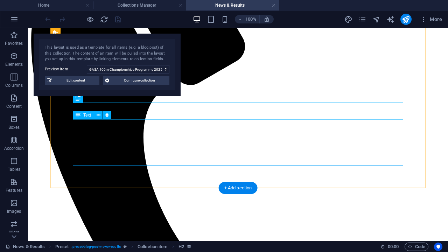
scroll to position [265, 0]
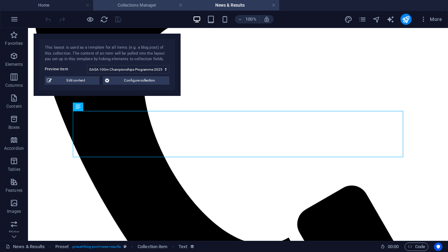
click at [153, 3] on h4 "Collections Manager" at bounding box center [139, 5] width 93 height 8
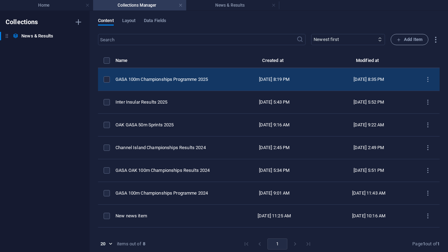
click at [160, 82] on div "GASA 100m Championships Programme 2025" at bounding box center [168, 79] width 106 height 6
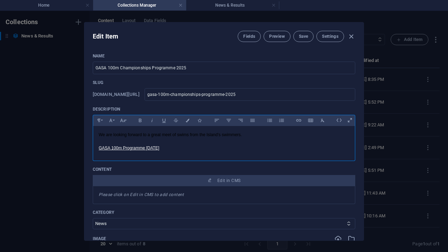
click at [175, 149] on p "GASA 100m Programme [DATE]" at bounding box center [224, 148] width 251 height 7
click at [248, 38] on span "Fields" at bounding box center [249, 37] width 12 height 6
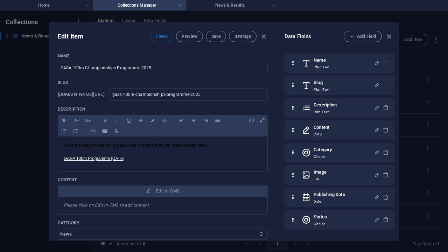
click at [162, 36] on span "Fields" at bounding box center [162, 37] width 12 height 6
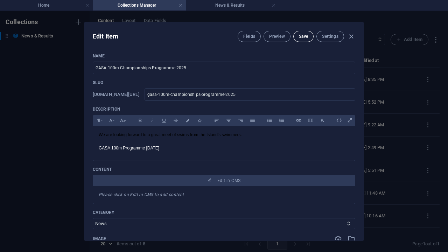
click at [306, 40] on button "Save" at bounding box center [303, 36] width 20 height 11
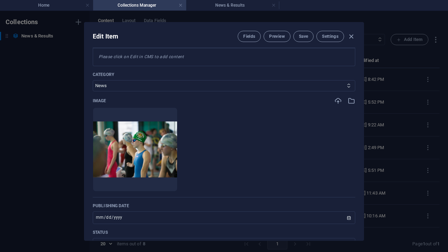
scroll to position [138, 0]
click at [99, 217] on input "[DATE]" at bounding box center [224, 217] width 262 height 13
click at [240, 184] on ul "Drop files here to upload them instantly" at bounding box center [224, 149] width 262 height 84
click at [295, 37] on button "Save" at bounding box center [303, 36] width 20 height 11
click at [105, 216] on input "[DATE]" at bounding box center [224, 217] width 262 height 13
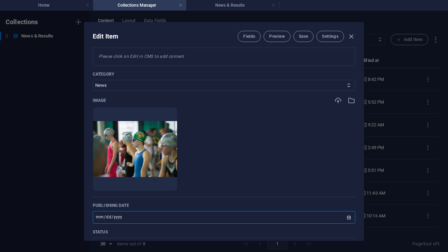
type input "[DATE]"
click at [224, 184] on ul "Drop files here to upload them instantly" at bounding box center [224, 149] width 262 height 84
click at [305, 35] on span "Save" at bounding box center [303, 37] width 9 height 6
click at [301, 35] on span "Save" at bounding box center [303, 37] width 9 height 6
click at [352, 36] on icon "button" at bounding box center [351, 37] width 8 height 8
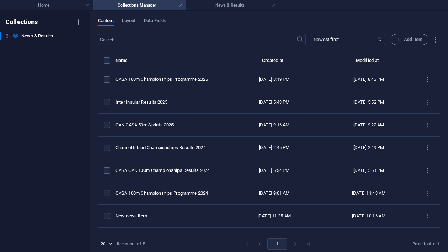
type input "gasa-100m-championships-programme-2025"
click at [273, 4] on link at bounding box center [274, 5] width 4 height 7
click at [177, 6] on h4 "Collections Manager" at bounding box center [139, 5] width 93 height 8
click at [179, 5] on link at bounding box center [180, 5] width 4 height 7
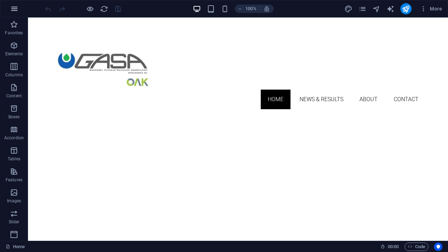
click at [13, 5] on icon "button" at bounding box center [14, 9] width 8 height 8
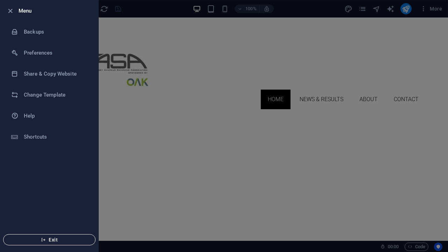
click at [47, 241] on span "Exit" at bounding box center [49, 240] width 80 height 6
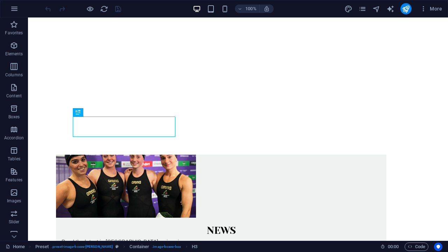
scroll to position [198, 0]
click at [12, 8] on icon "button" at bounding box center [14, 9] width 8 height 8
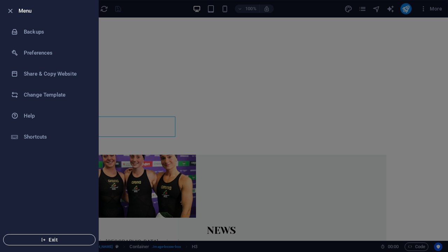
click at [45, 243] on button "Exit" at bounding box center [49, 239] width 92 height 11
